Goal: Information Seeking & Learning: Compare options

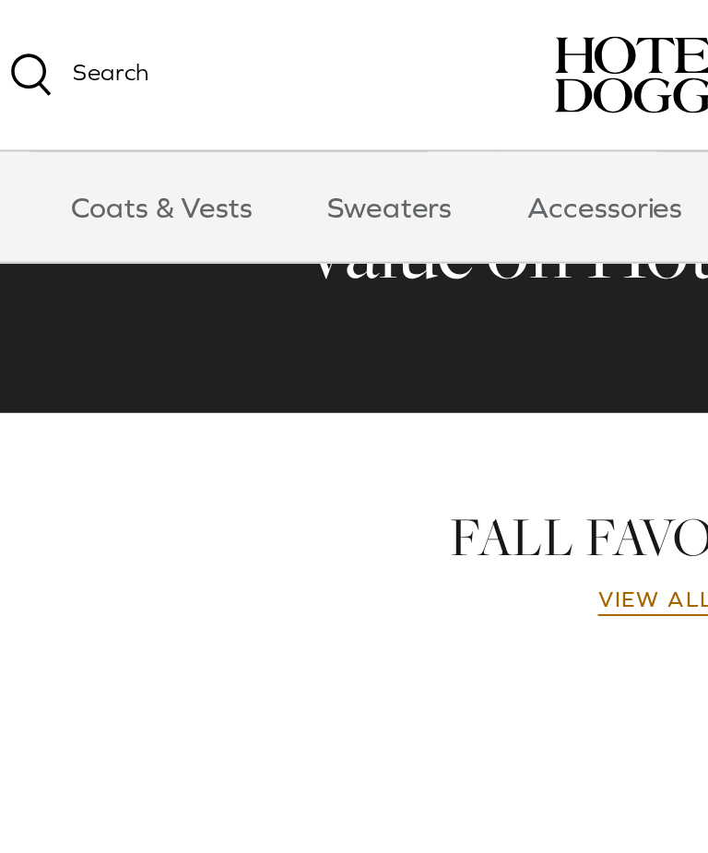
scroll to position [695, 0]
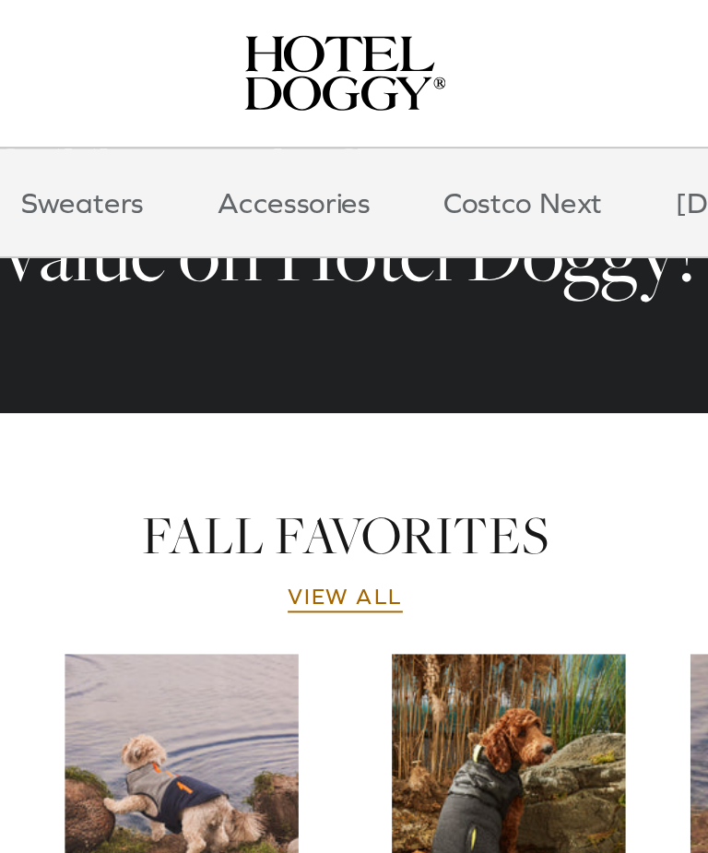
click at [172, 106] on link "Sweaters" at bounding box center [220, 104] width 96 height 55
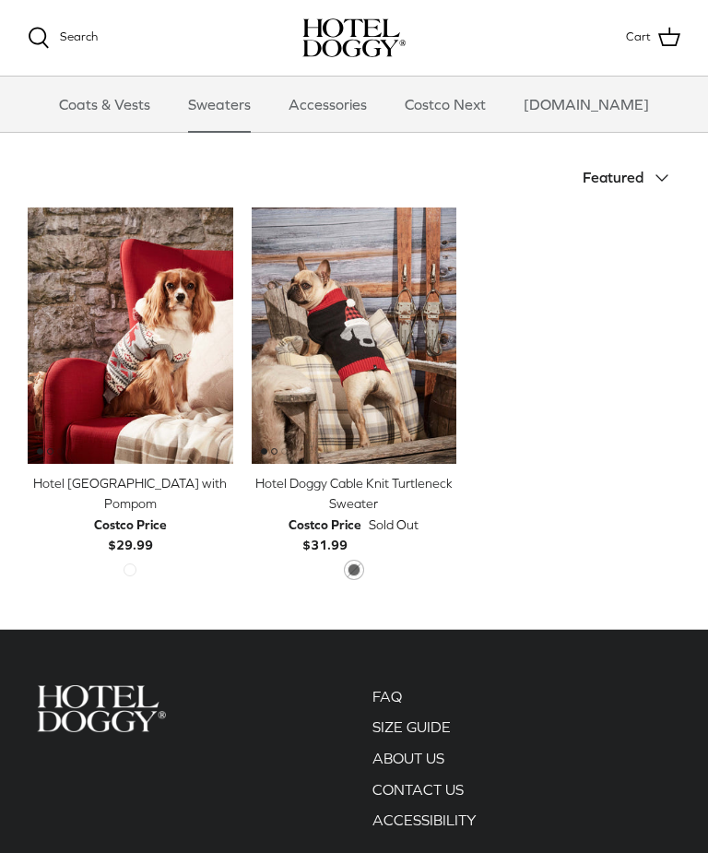
scroll to position [378, 0]
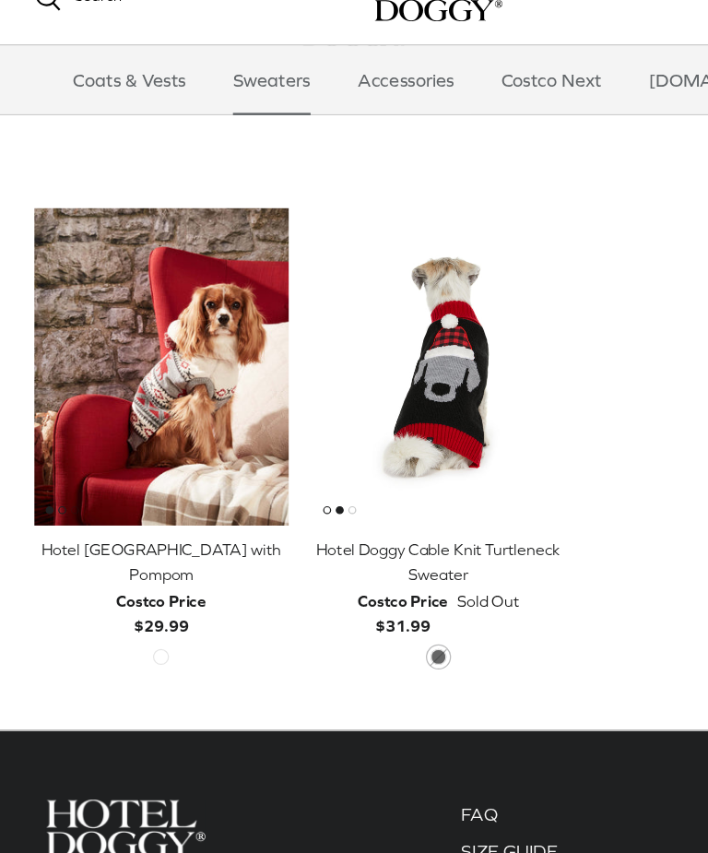
click at [100, 287] on img "Hotel Doggy Fair Isle Sweater with Pompom" at bounding box center [131, 335] width 206 height 256
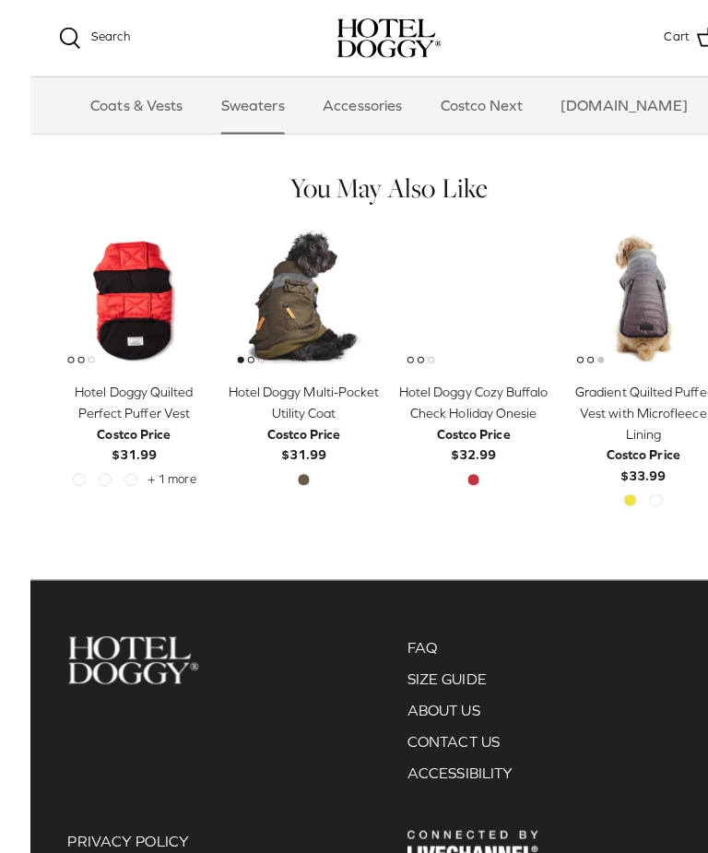
scroll to position [873, 0]
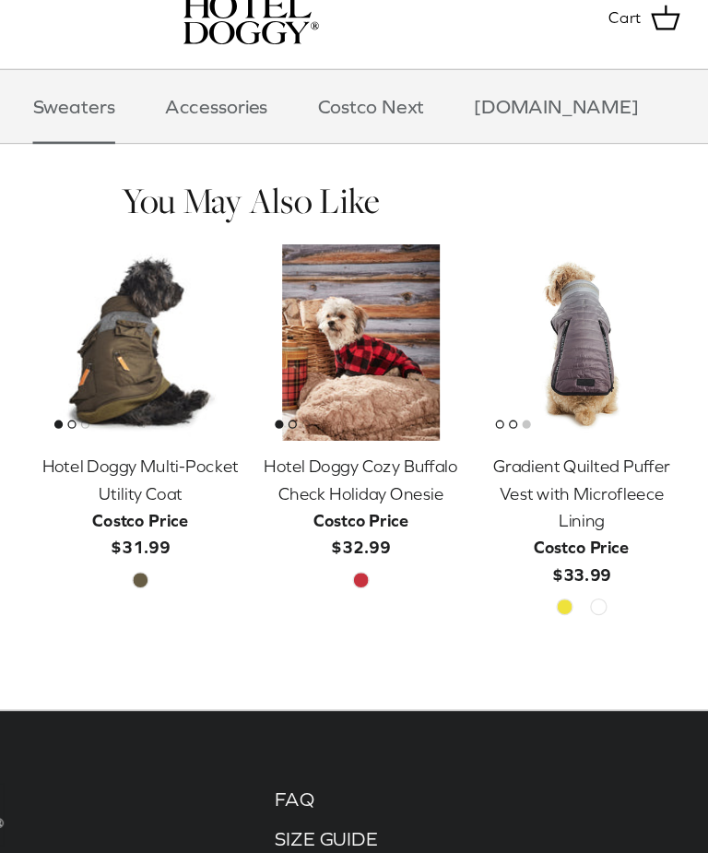
click at [363, 254] on img "Hotel Doggy Cozy Buffalo Check Holiday Onesie" at bounding box center [437, 283] width 149 height 149
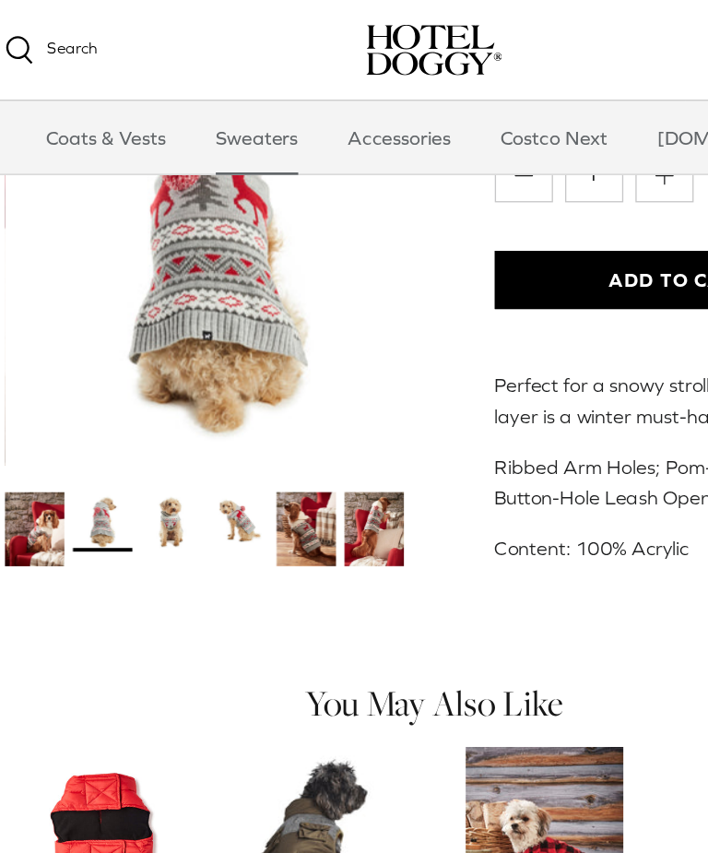
scroll to position [514, 0]
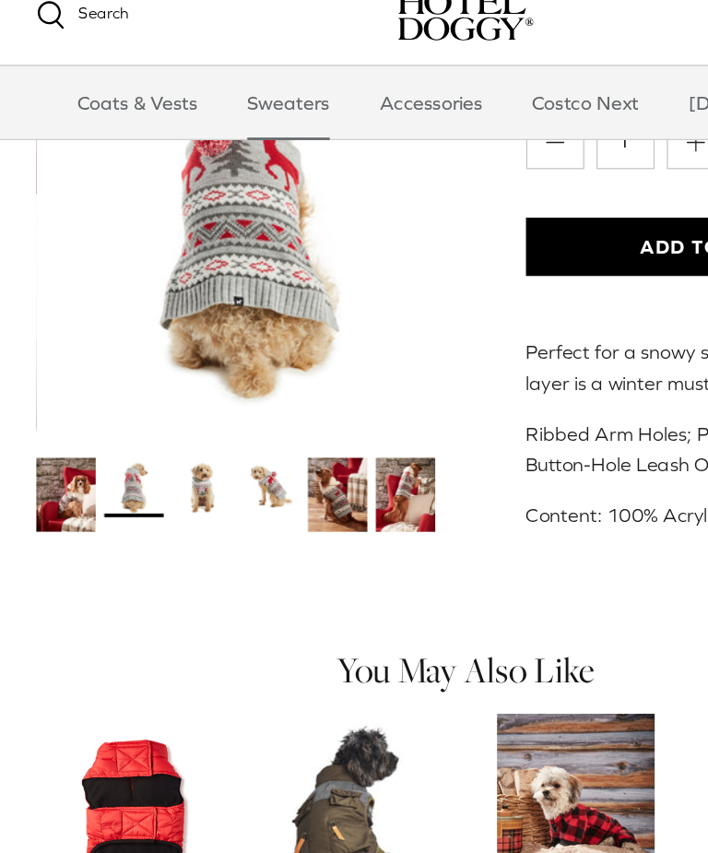
click at [172, 385] on img "Thumbnail Link" at bounding box center [153, 396] width 45 height 45
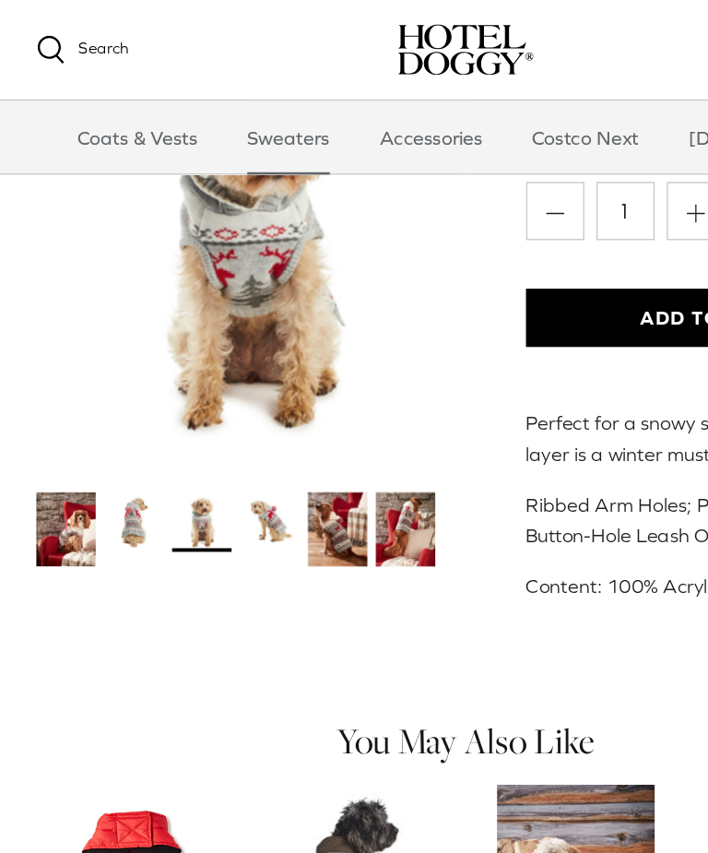
scroll to position [485, 0]
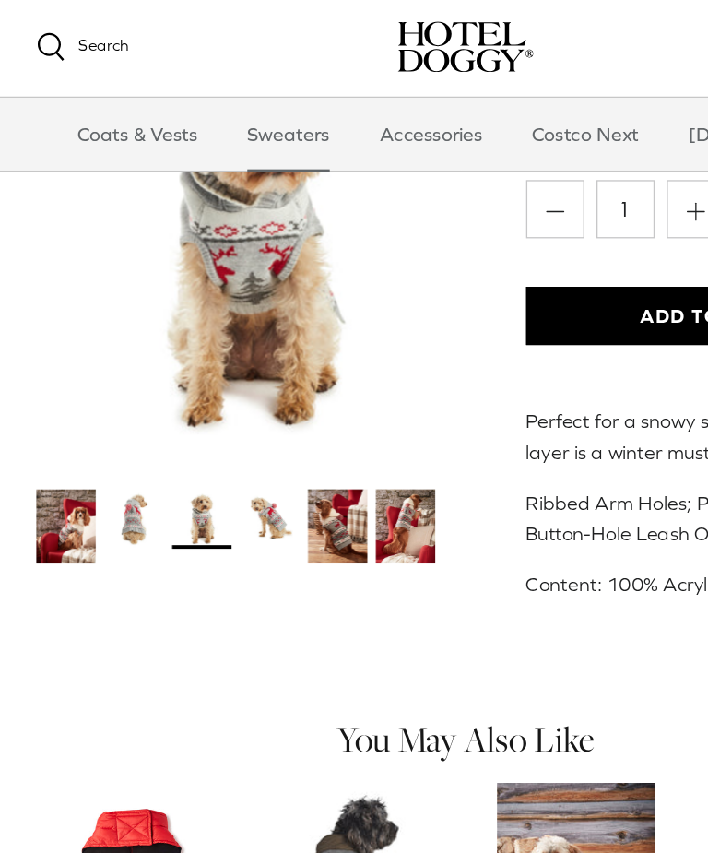
click at [216, 390] on img "Thumbnail Link" at bounding box center [205, 396] width 45 height 45
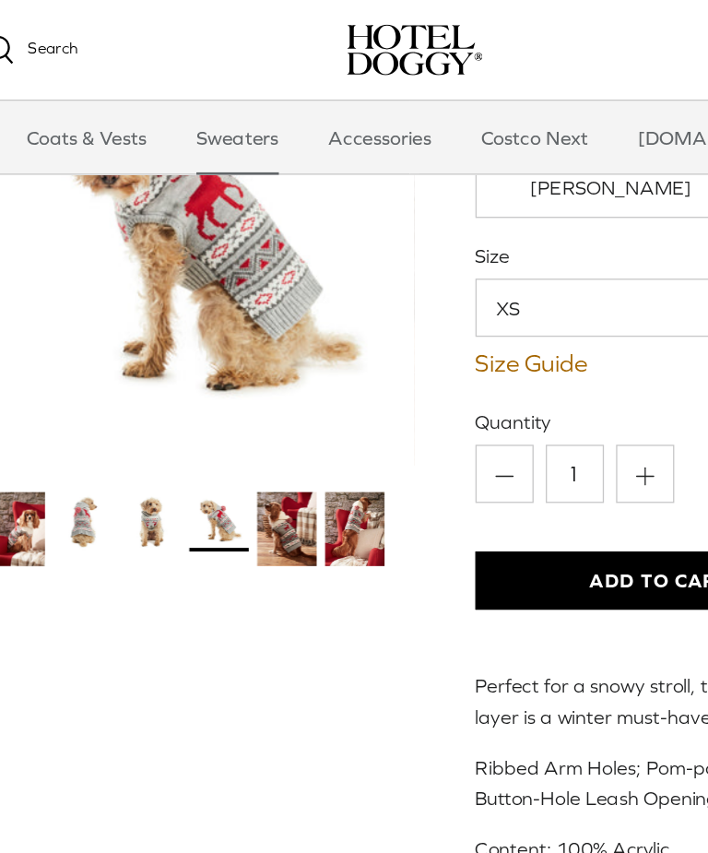
scroll to position [283, 0]
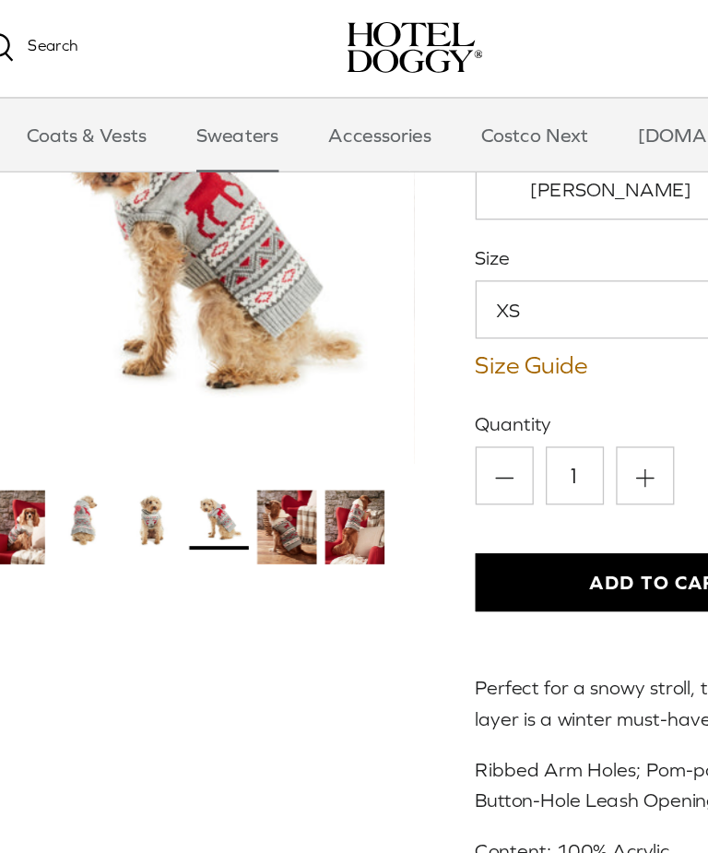
click at [218, 106] on link "Sweaters" at bounding box center [220, 104] width 96 height 55
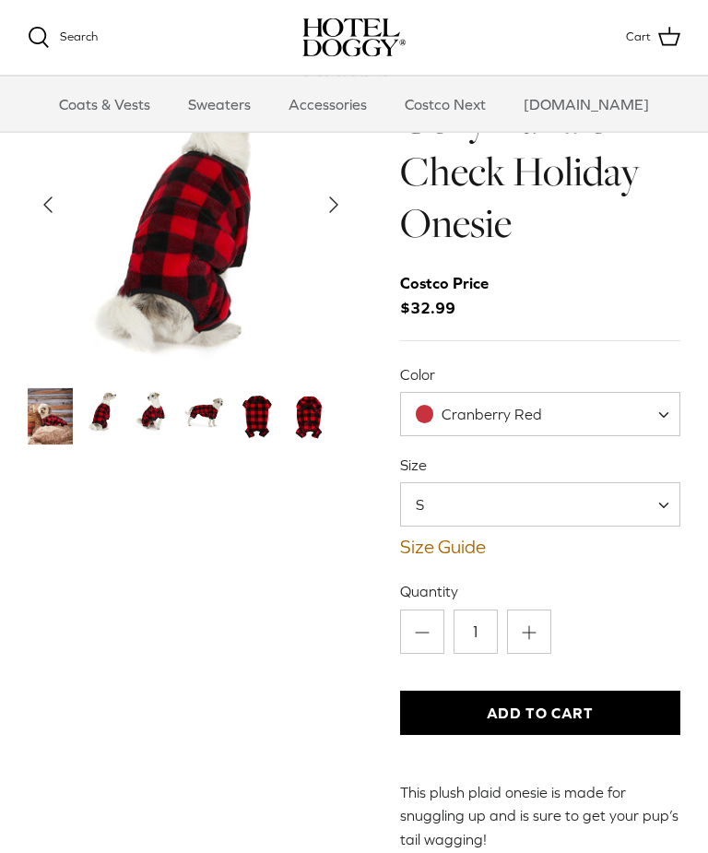
scroll to position [67, 0]
click at [103, 427] on img "Thumbnail Link" at bounding box center [101, 410] width 45 height 45
click at [92, 404] on img "Thumbnail Link" at bounding box center [101, 410] width 45 height 45
click at [162, 419] on img "Thumbnail Link" at bounding box center [153, 410] width 45 height 45
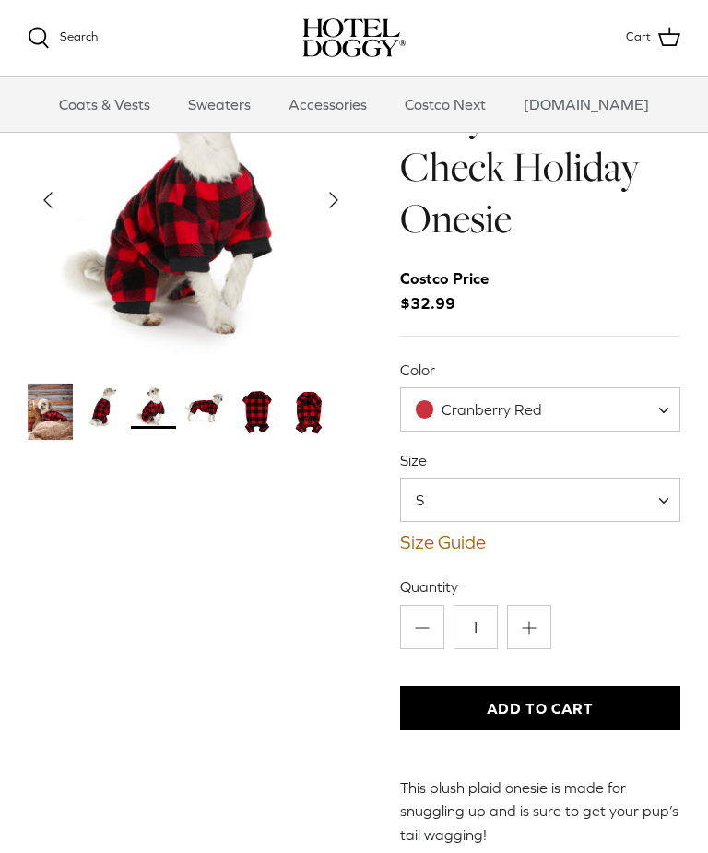
scroll to position [73, 0]
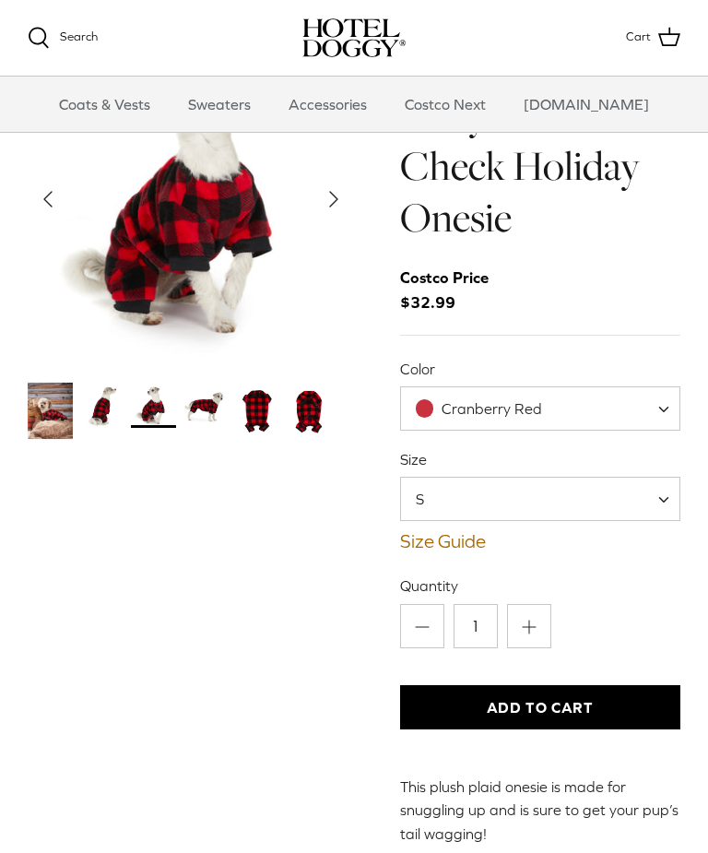
click at [118, 412] on img "Thumbnail Link" at bounding box center [101, 405] width 45 height 45
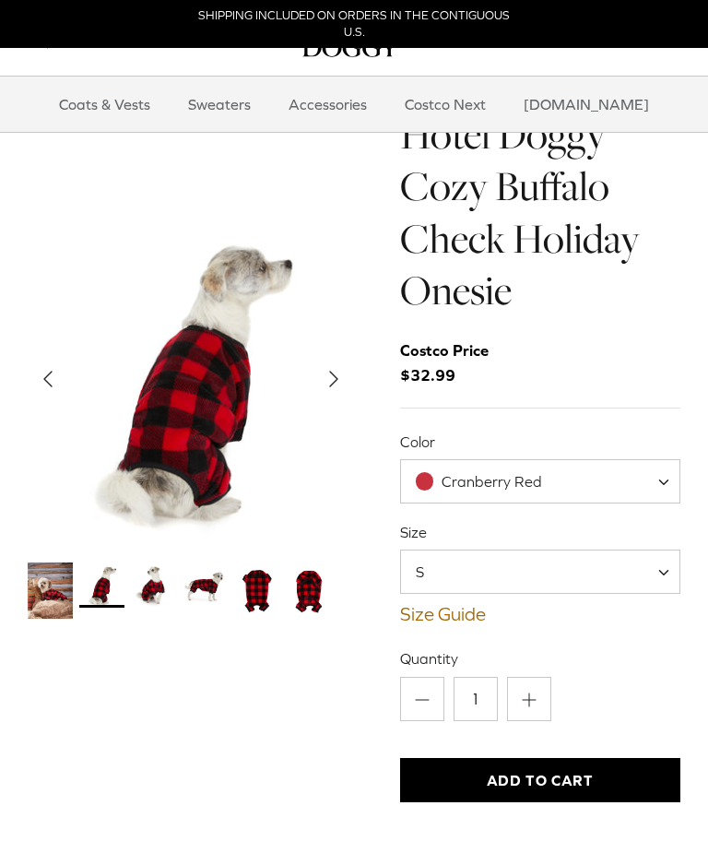
scroll to position [104, 0]
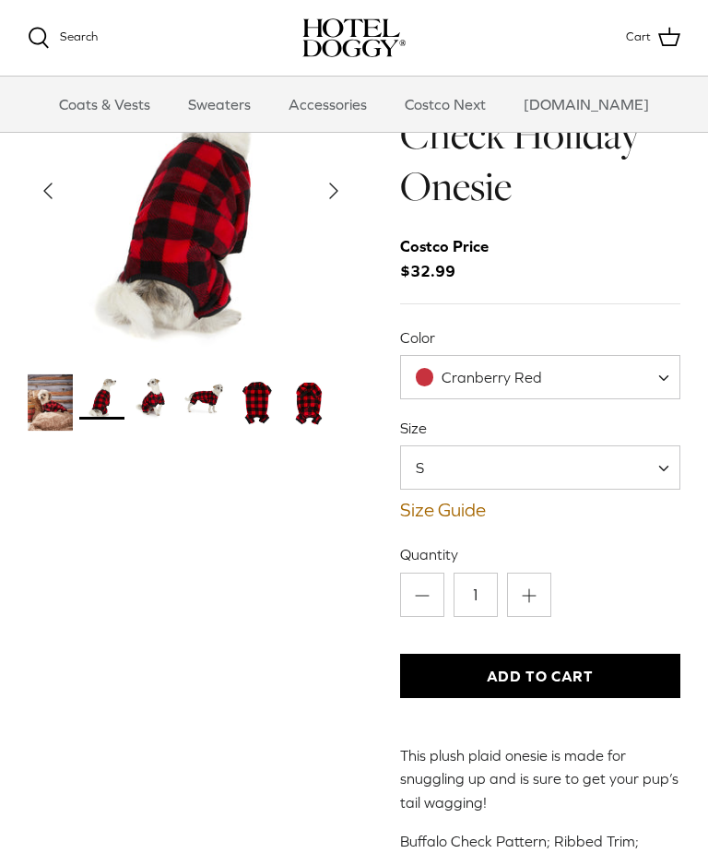
click at [324, 407] on img "Thumbnail Link" at bounding box center [308, 402] width 45 height 56
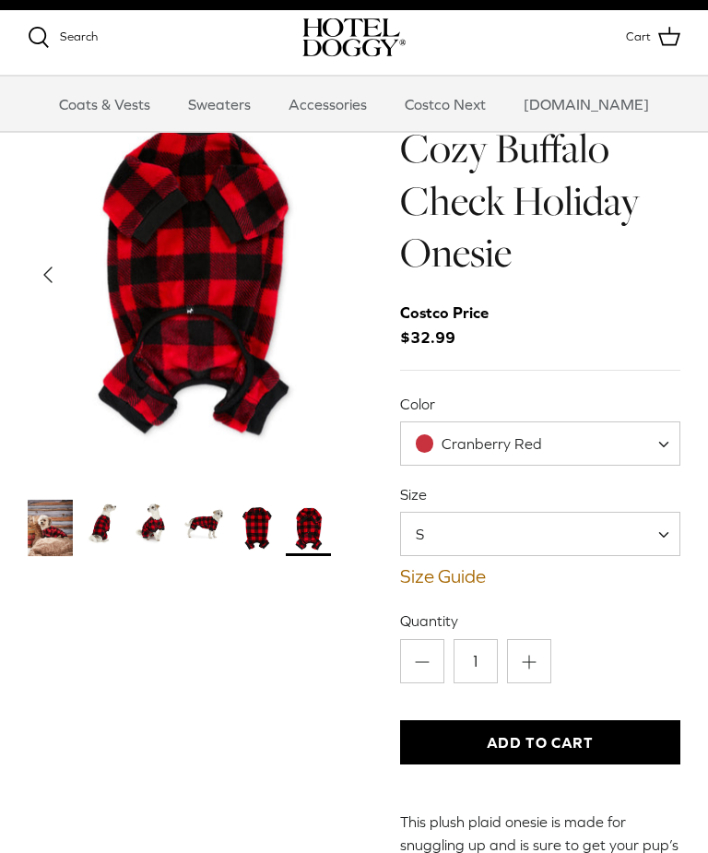
scroll to position [0, 0]
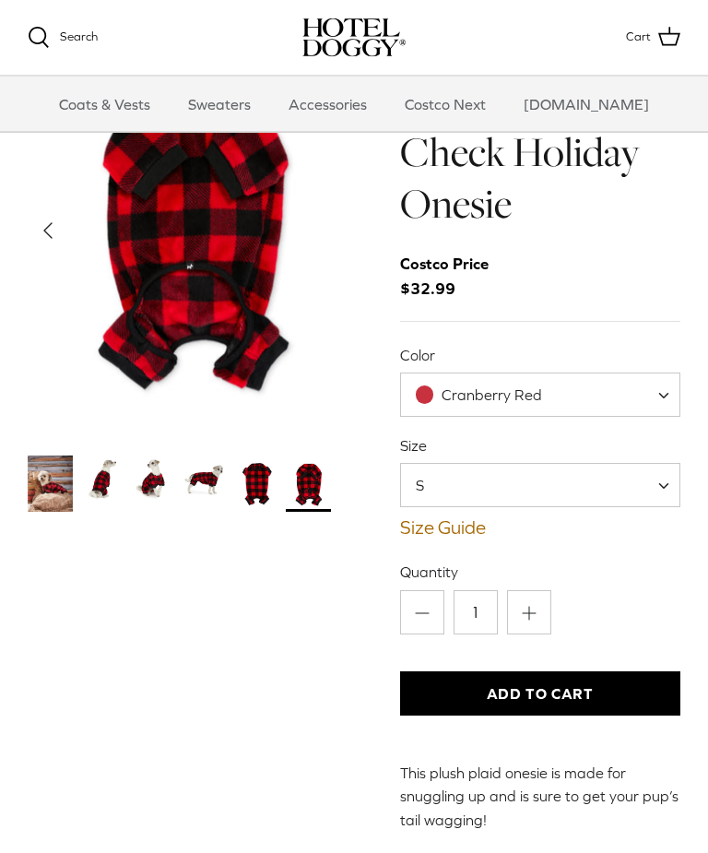
click at [273, 491] on img "Thumbnail Link" at bounding box center [256, 484] width 45 height 56
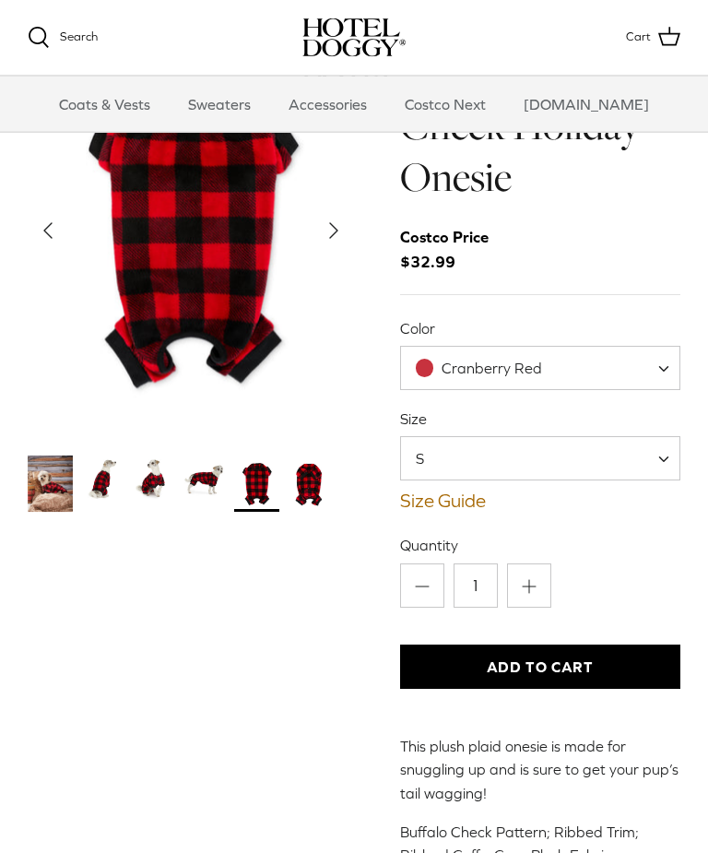
click at [216, 487] on img "Thumbnail Link" at bounding box center [205, 478] width 45 height 45
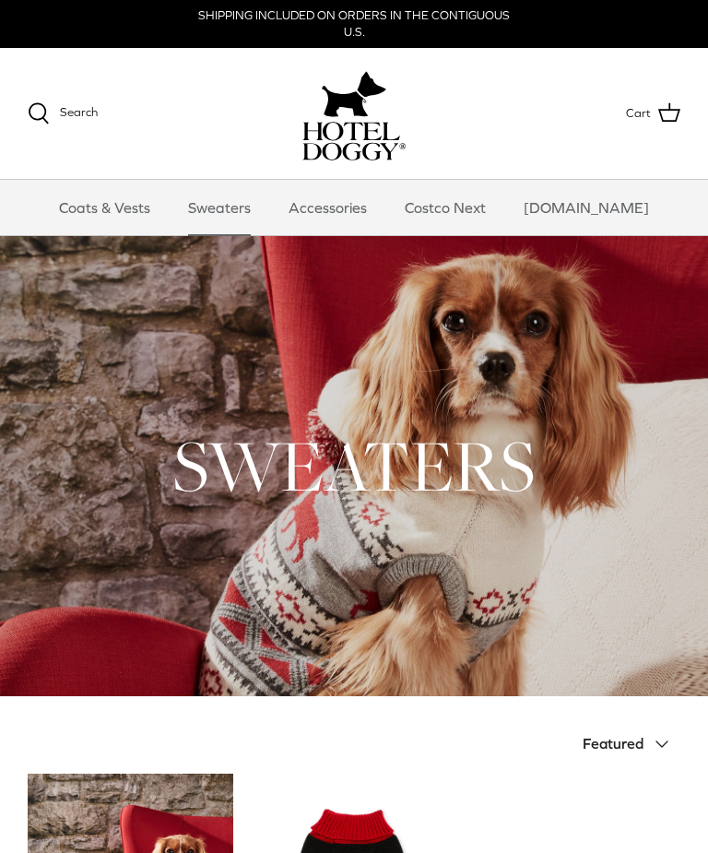
click at [106, 204] on link "Coats & Vests" at bounding box center [104, 207] width 124 height 55
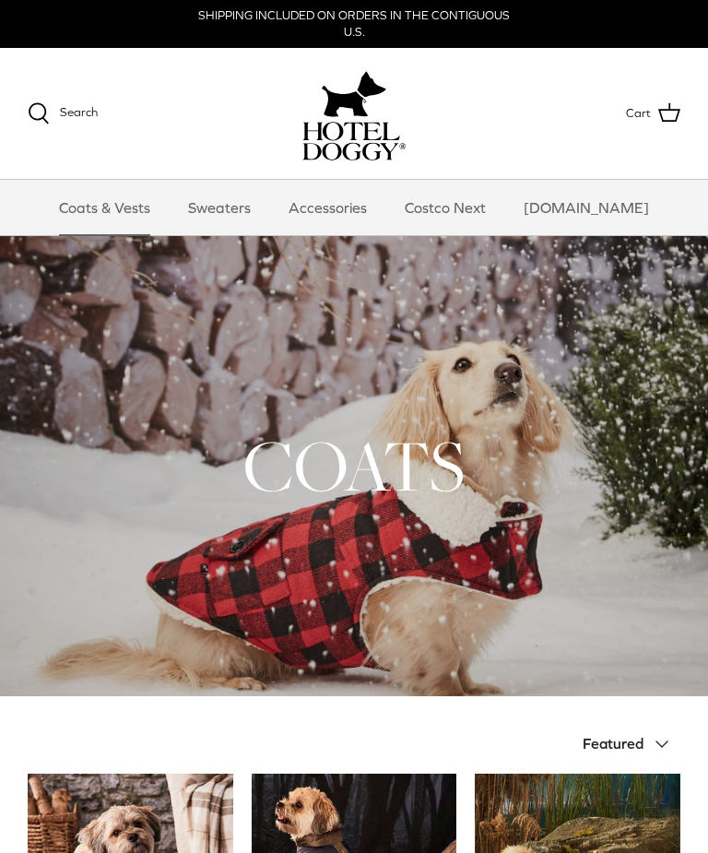
click at [267, 202] on link "Sweaters" at bounding box center [220, 207] width 96 height 55
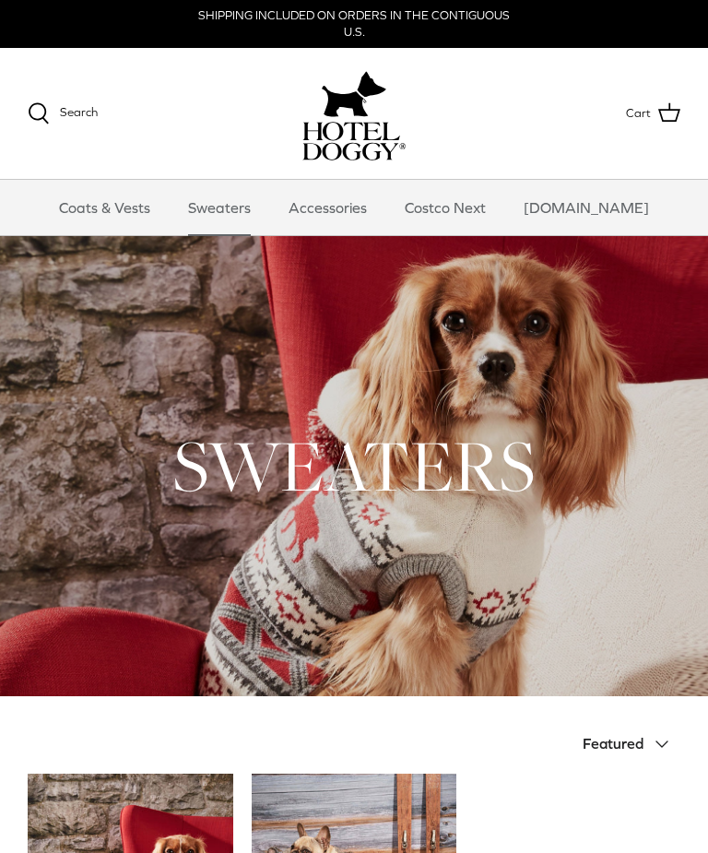
click at [376, 207] on link "Accessories" at bounding box center [328, 207] width 112 height 55
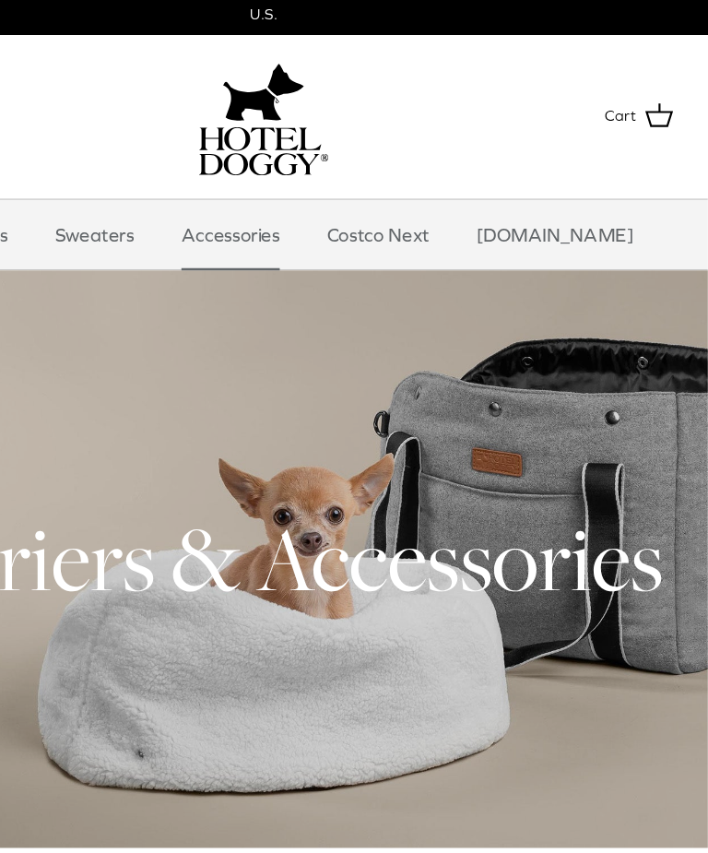
click at [388, 188] on link "Costco Next" at bounding box center [445, 207] width 114 height 55
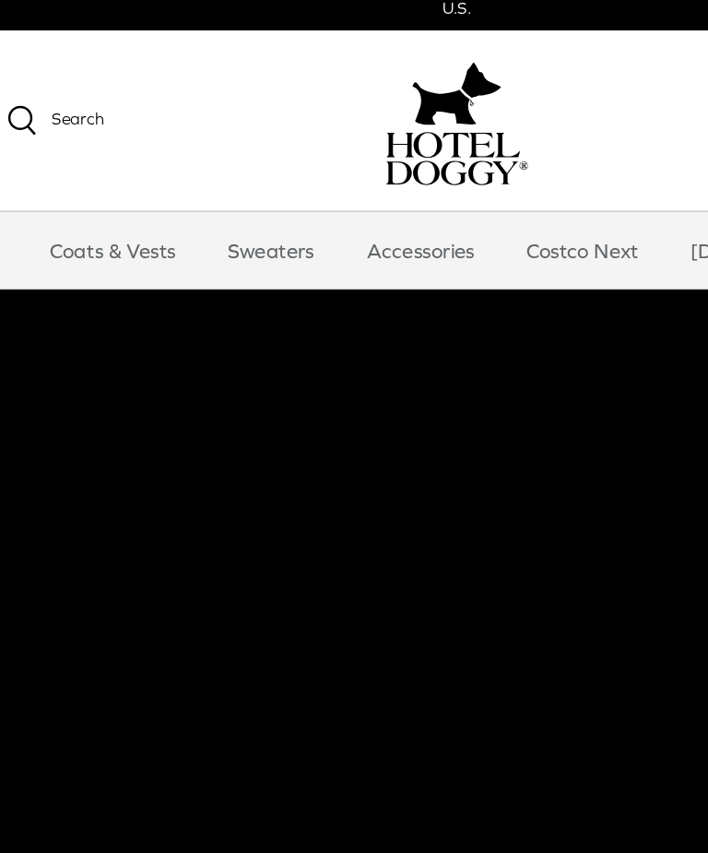
click at [78, 182] on link "Coats & Vests" at bounding box center [104, 207] width 124 height 55
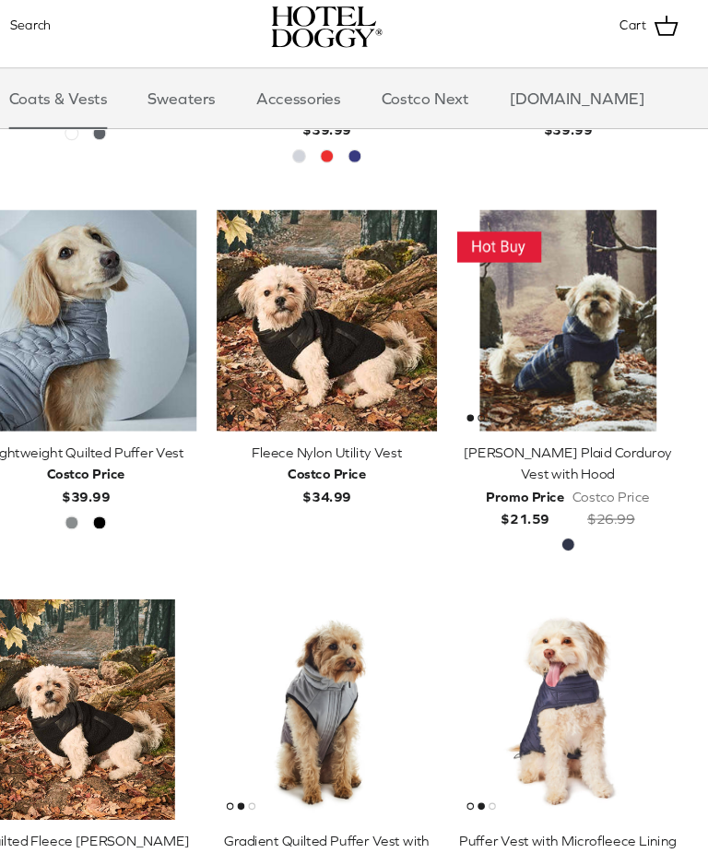
scroll to position [1461, 0]
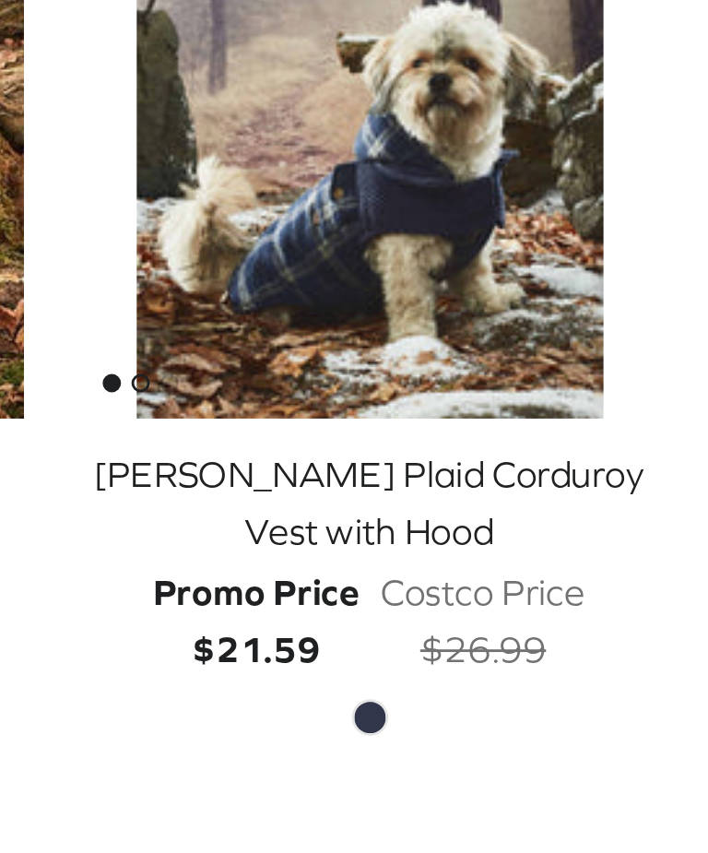
click at [475, 207] on img "Melton Plaid Corduroy Vest with Hood" at bounding box center [578, 310] width 206 height 206
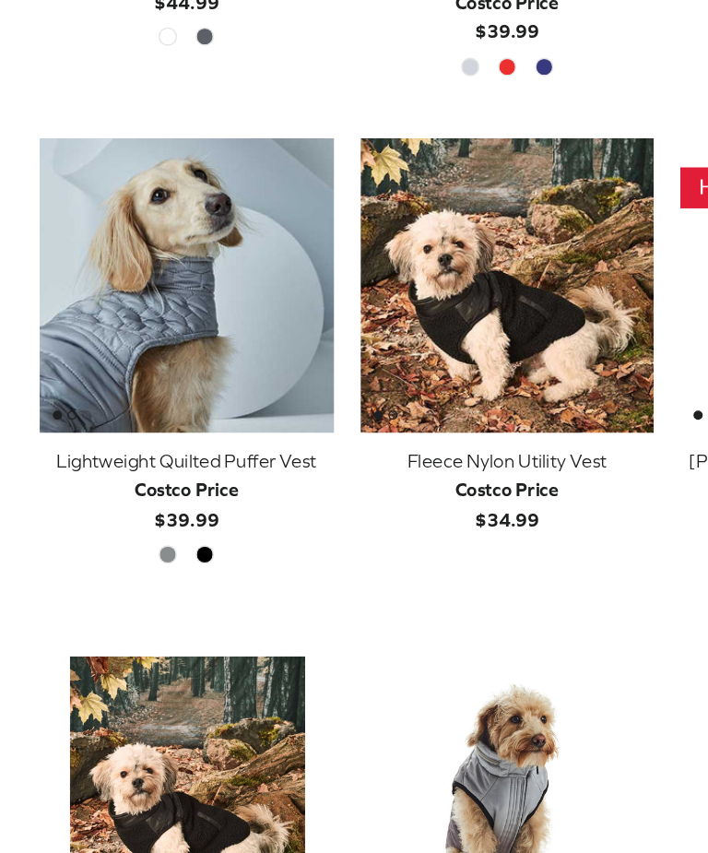
scroll to position [1315, 0]
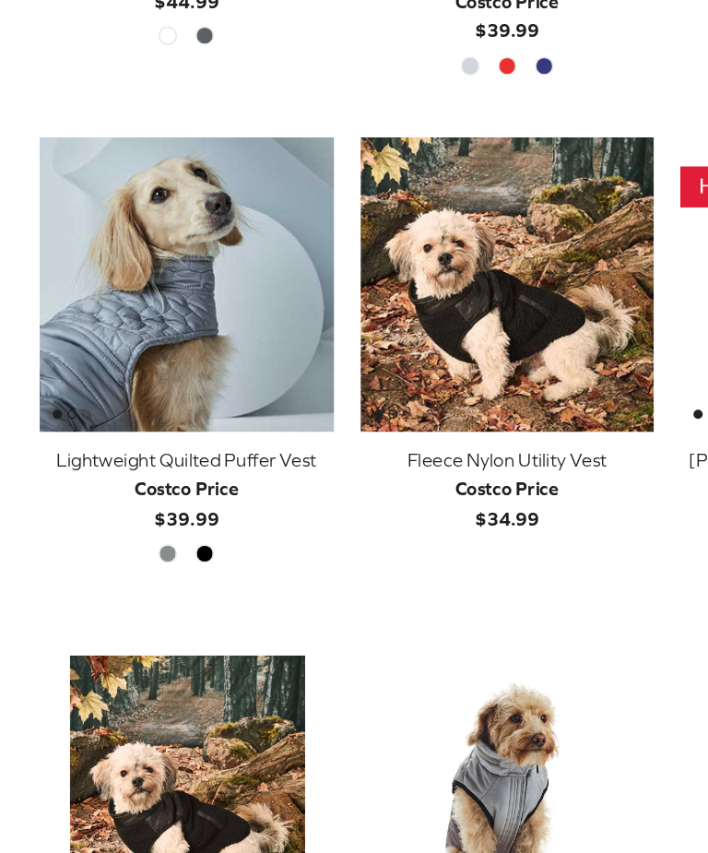
click at [358, 568] on div "Fleece Nylon Utility Vest" at bounding box center [355, 578] width 206 height 20
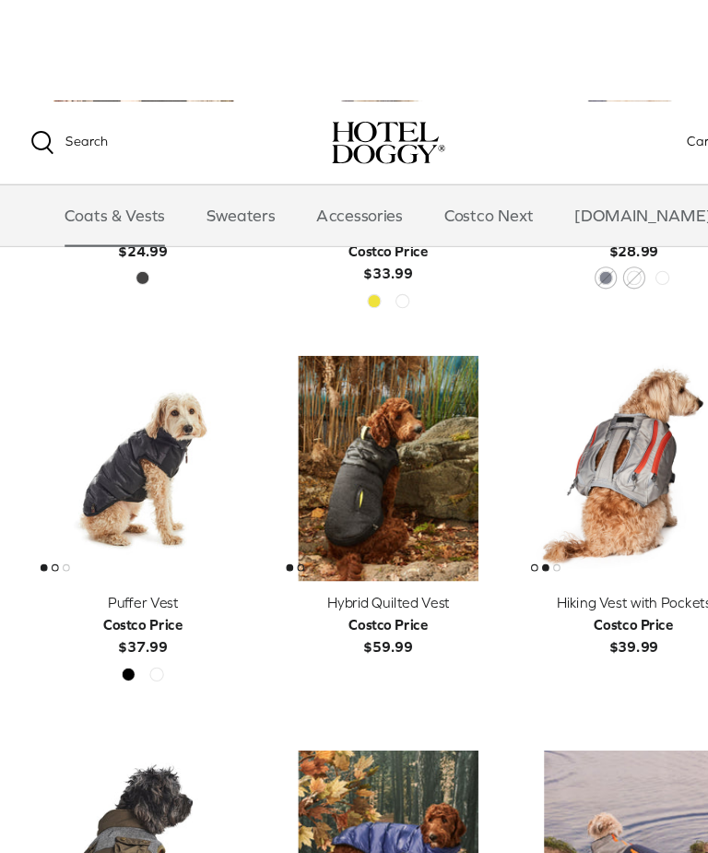
scroll to position [2065, 0]
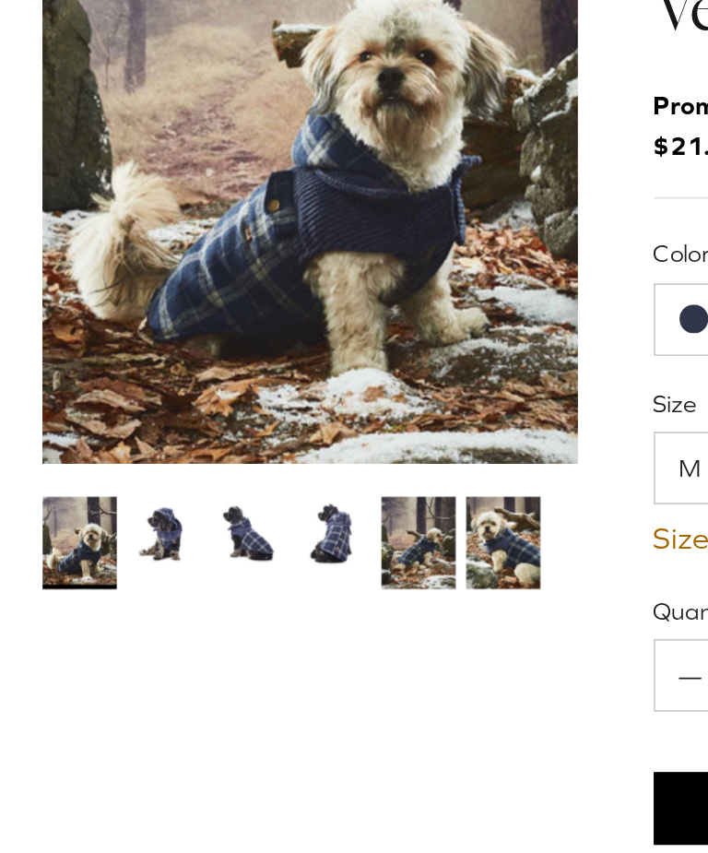
click at [101, 538] on img "Thumbnail Link" at bounding box center [101, 560] width 45 height 45
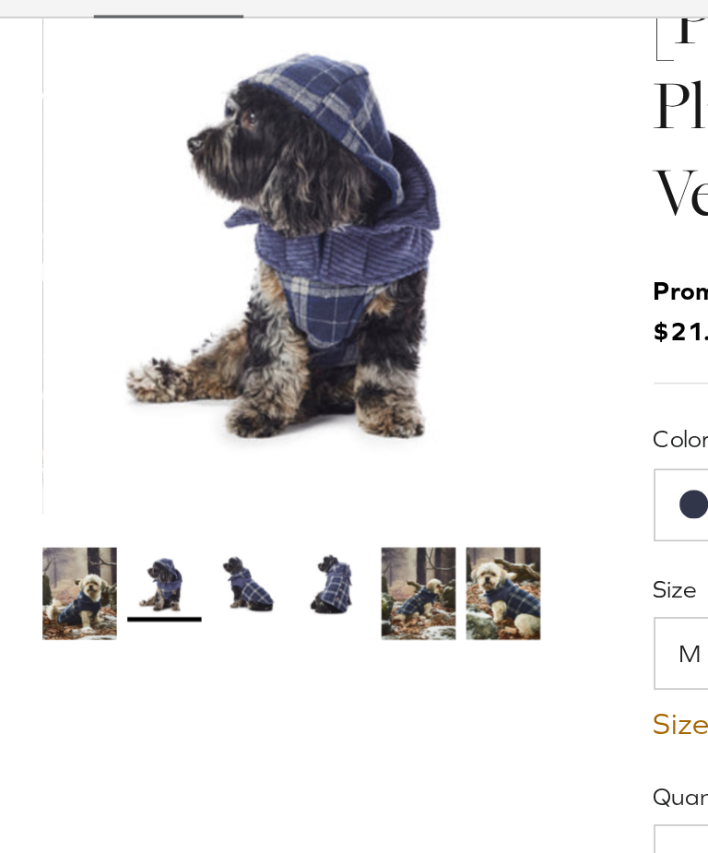
click at [107, 456] on img "Thumbnail Link" at bounding box center [101, 478] width 45 height 45
click at [152, 456] on img "Thumbnail Link" at bounding box center [153, 478] width 45 height 45
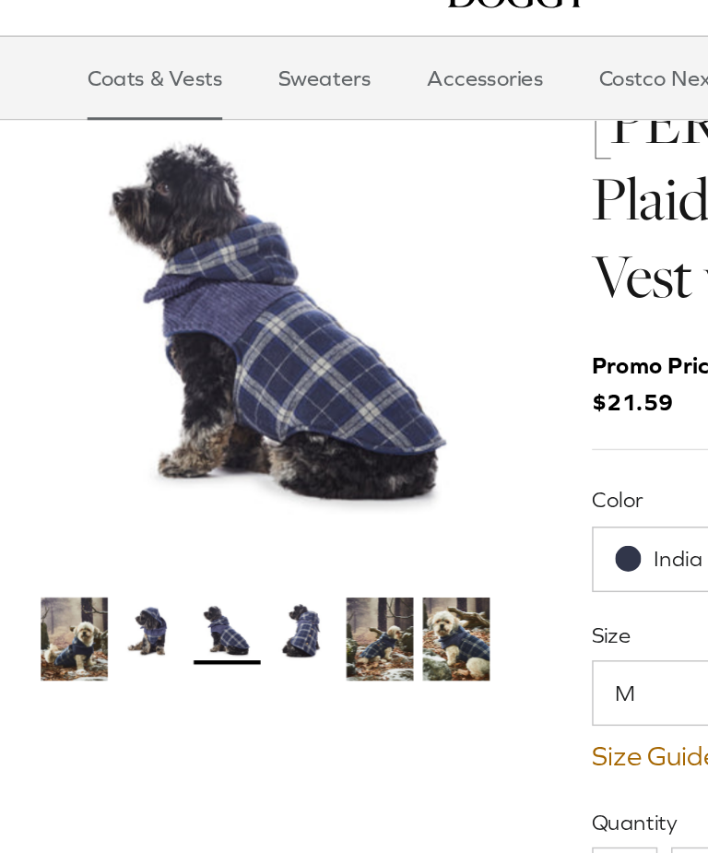
click at [198, 456] on img "Thumbnail Link" at bounding box center [205, 478] width 45 height 45
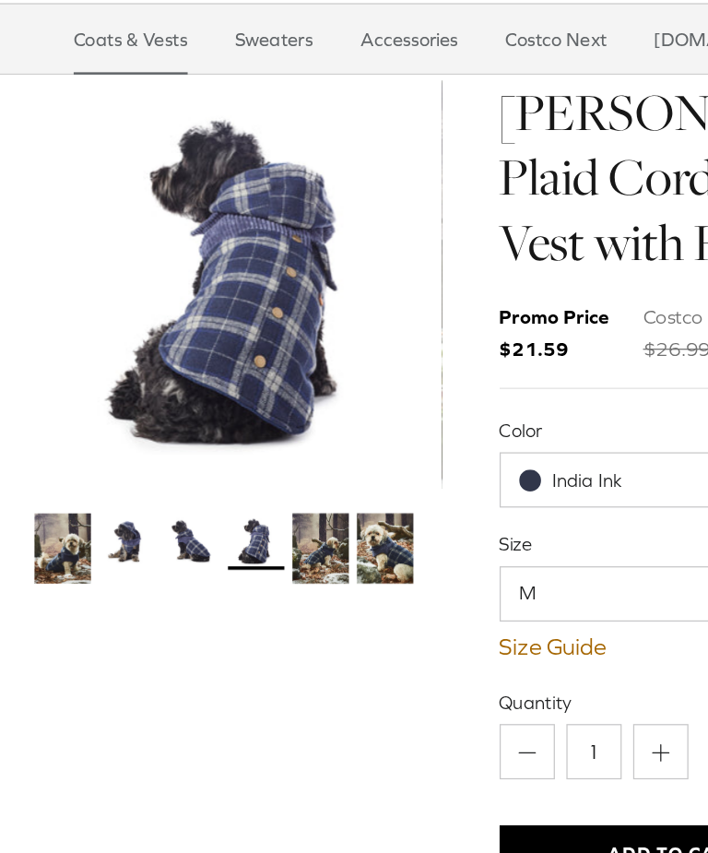
scroll to position [104, 0]
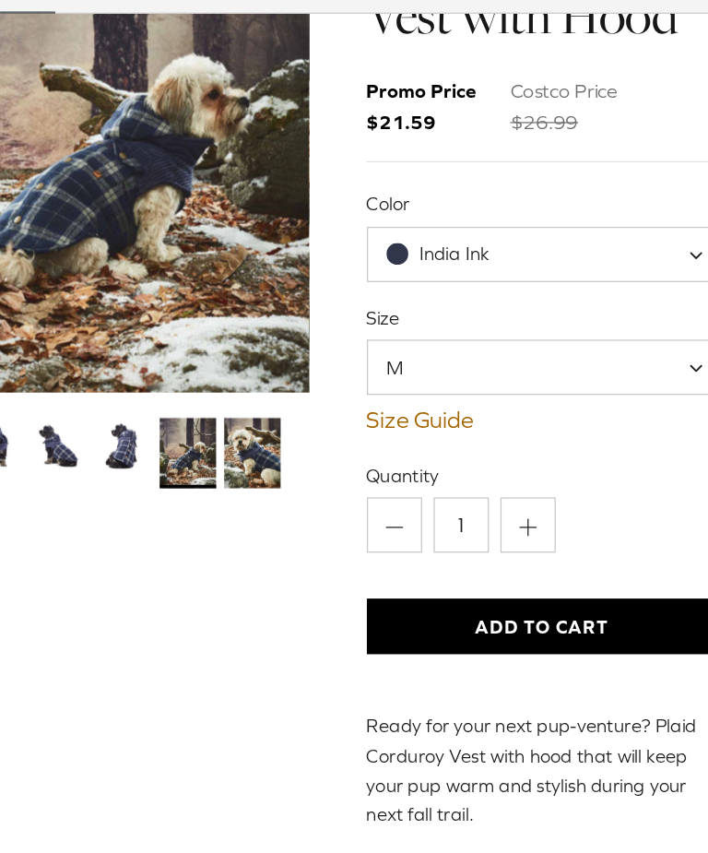
click at [400, 447] on link "Size Guide" at bounding box center [540, 458] width 280 height 22
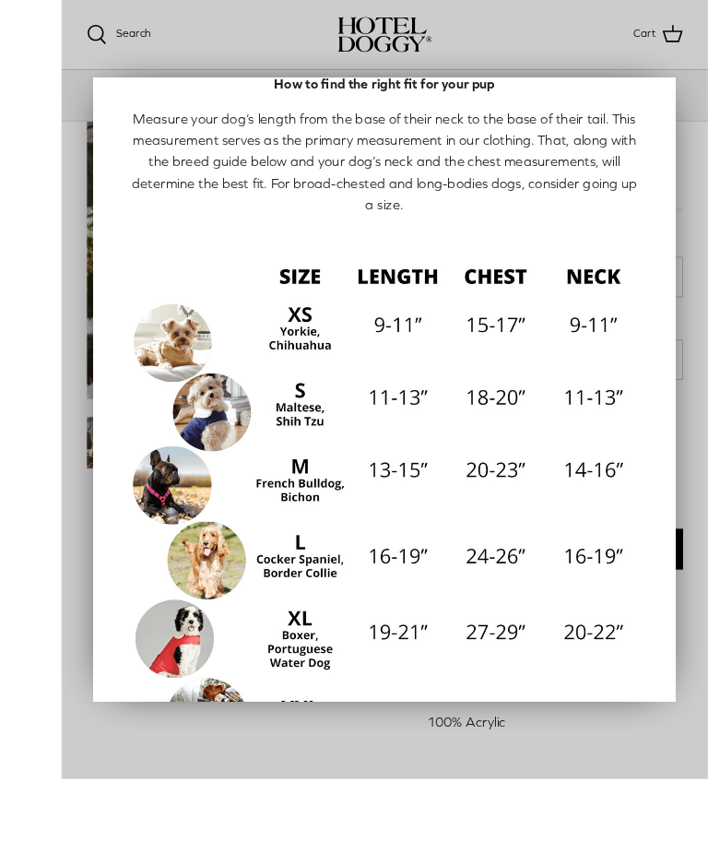
scroll to position [192, 0]
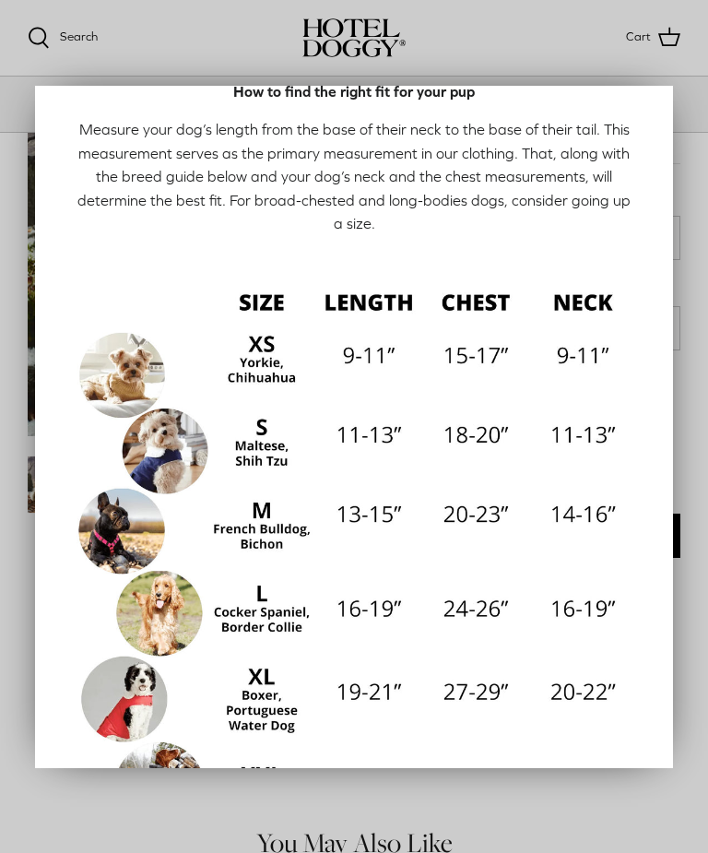
click at [137, 53] on div at bounding box center [354, 426] width 708 height 853
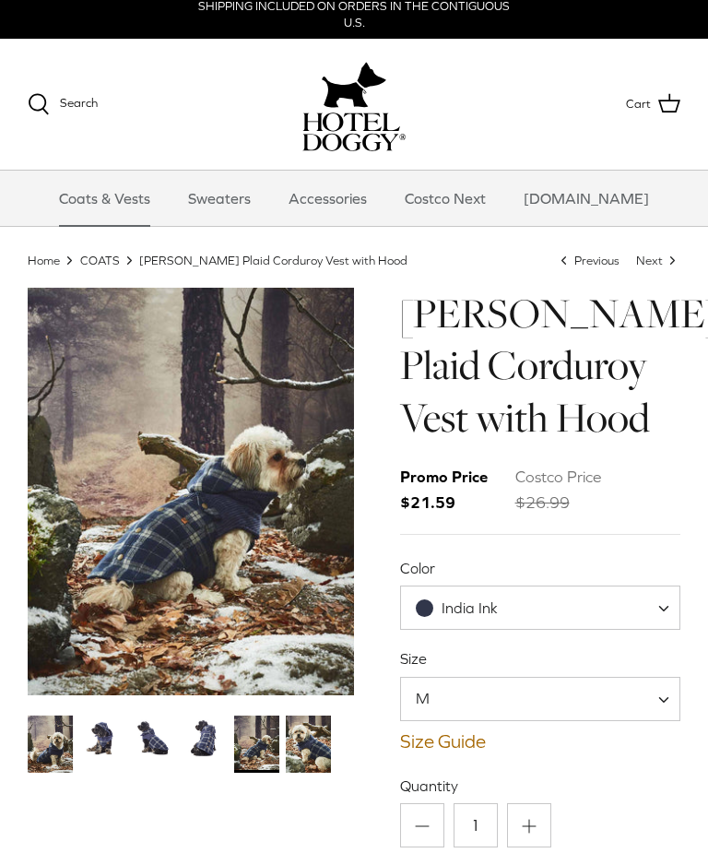
scroll to position [0, 0]
